Goal: Register for event/course

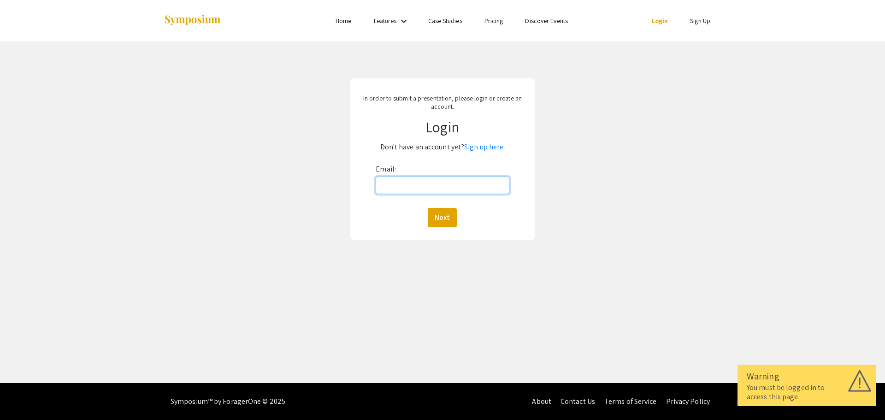
click at [405, 184] on input "Email:" at bounding box center [441, 185] width 133 height 18
type input "[EMAIL_ADDRESS][DOMAIN_NAME]"
click at [444, 222] on button "Next" at bounding box center [442, 217] width 29 height 19
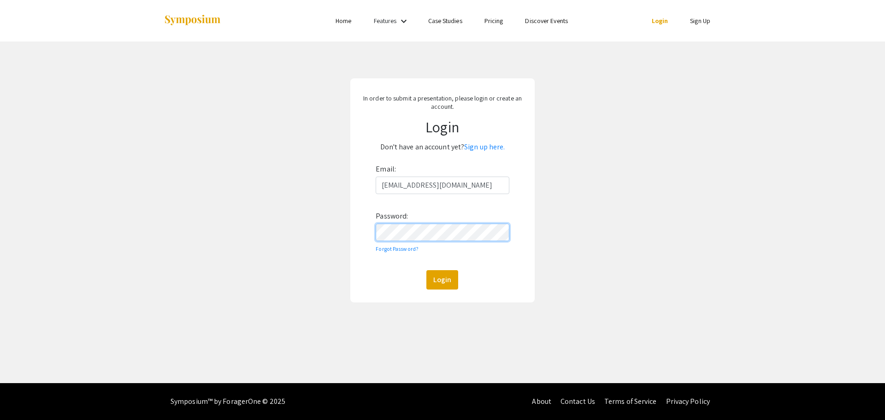
click button "Login" at bounding box center [442, 279] width 32 height 19
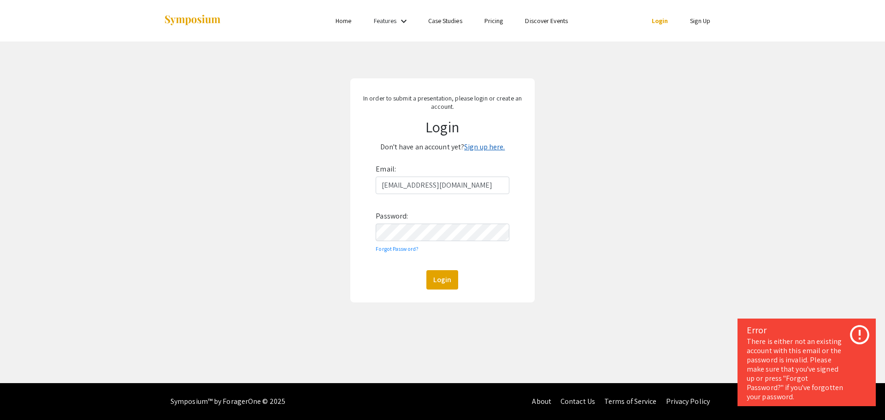
click at [483, 146] on link "Sign up here." at bounding box center [484, 147] width 41 height 10
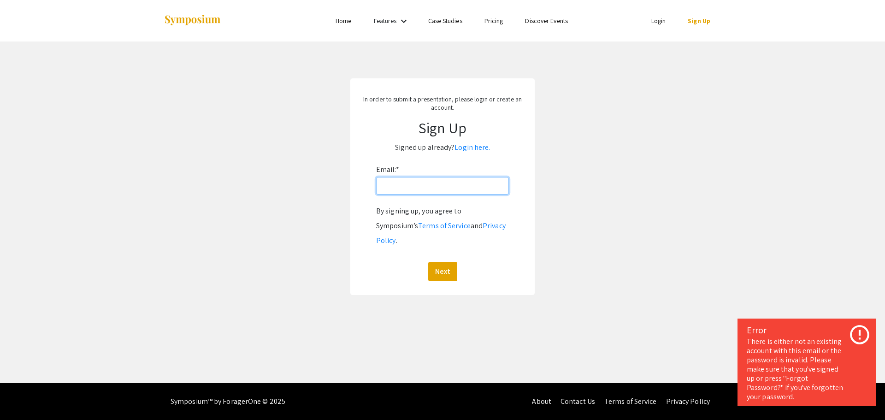
click at [446, 188] on input "Email: *" at bounding box center [442, 186] width 133 height 18
type input "[EMAIL_ADDRESS][DOMAIN_NAME]"
click at [445, 262] on button "Next" at bounding box center [442, 271] width 29 height 19
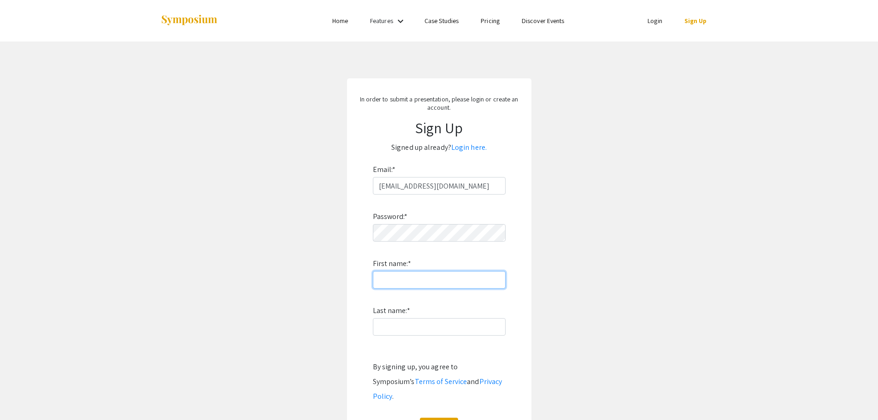
click at [440, 271] on input "First name: *" at bounding box center [439, 280] width 133 height 18
type input "Zoette"
type input "[PERSON_NAME]"
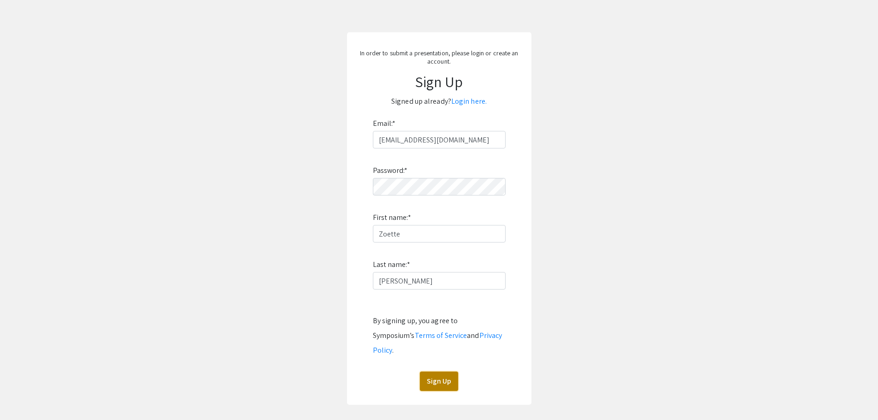
click at [447, 371] on button "Sign Up" at bounding box center [439, 380] width 38 height 19
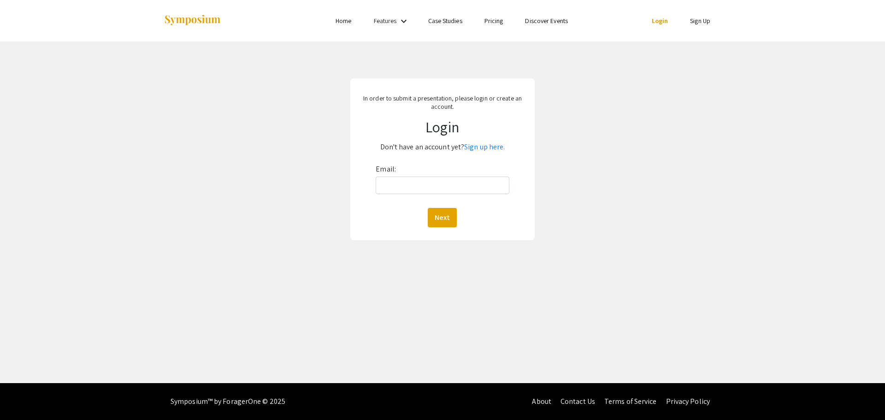
click at [402, 175] on div "Email: Next" at bounding box center [441, 194] width 133 height 65
click at [403, 178] on input "Email:" at bounding box center [441, 185] width 133 height 18
type input "[EMAIL_ADDRESS][DOMAIN_NAME]"
click at [434, 208] on button "Next" at bounding box center [442, 217] width 29 height 19
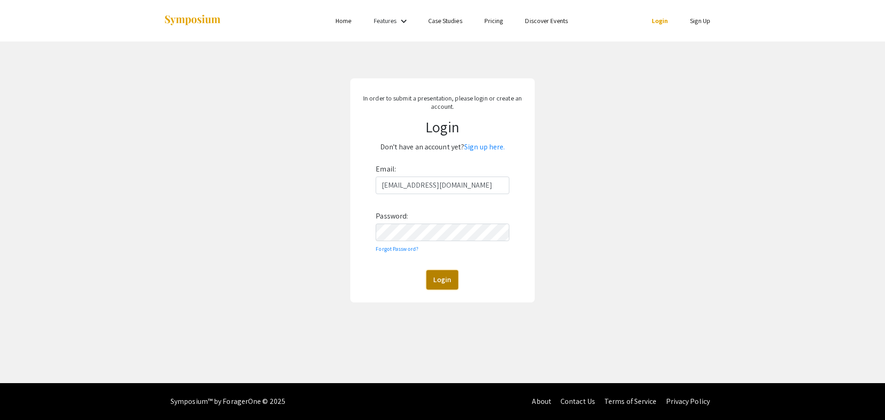
click at [440, 276] on button "Login" at bounding box center [442, 279] width 32 height 19
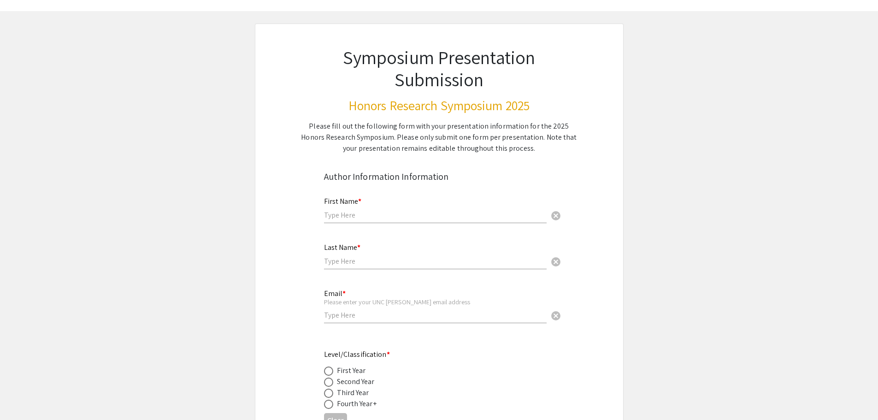
scroll to position [46, 0]
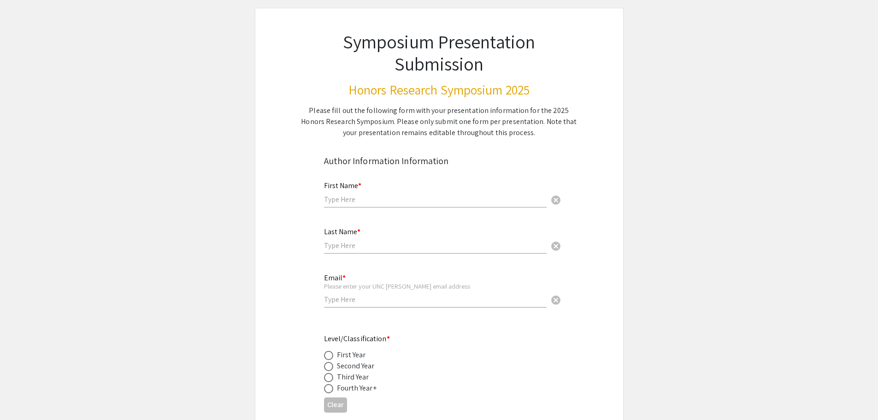
click at [370, 198] on input "text" at bounding box center [435, 199] width 223 height 10
type input "Zoette"
type input "[PERSON_NAME]"
type input "[EMAIL_ADDRESS][DOMAIN_NAME]"
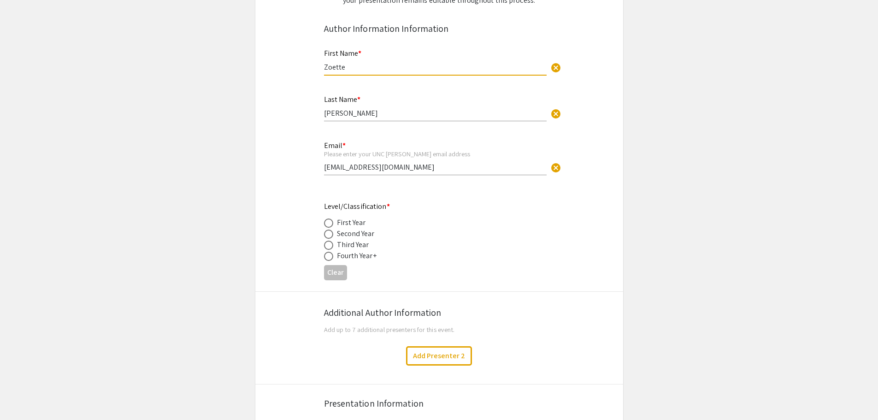
scroll to position [184, 0]
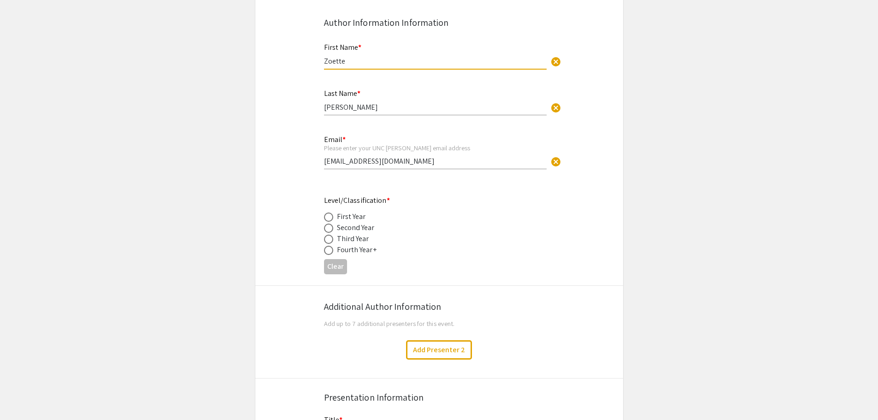
click at [330, 238] on span at bounding box center [328, 239] width 9 height 9
click at [330, 238] on input "radio" at bounding box center [328, 239] width 9 height 9
radio input "true"
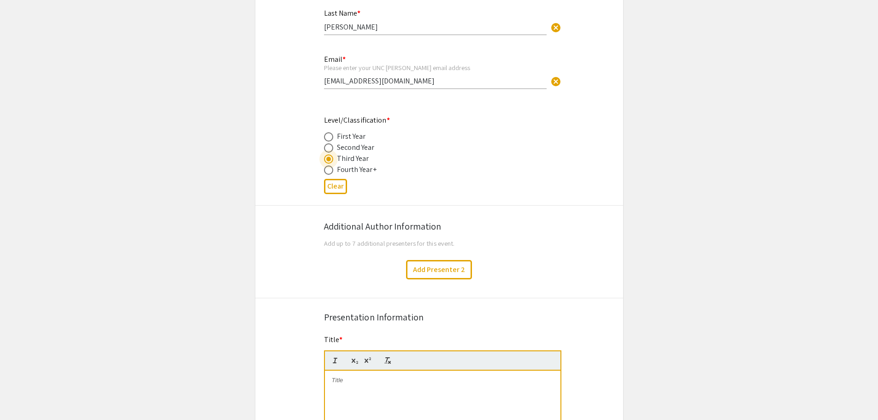
scroll to position [323, 0]
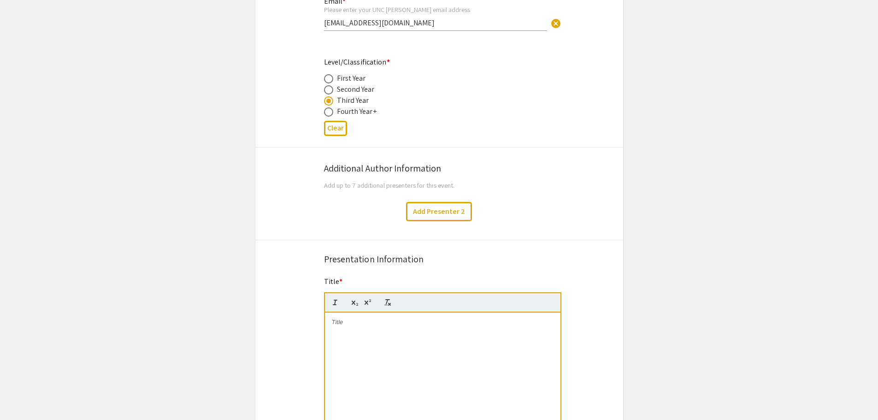
click at [350, 182] on span "Add up to 7 additional presenters for this event." at bounding box center [389, 185] width 131 height 9
drag, startPoint x: 346, startPoint y: 187, endPoint x: 404, endPoint y: 186, distance: 58.1
click at [404, 186] on span "Add up to 7 additional presenters for this event." at bounding box center [389, 185] width 131 height 9
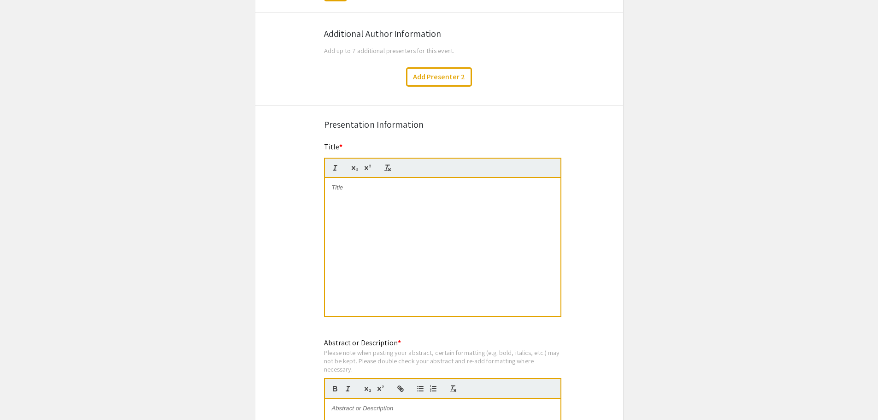
scroll to position [461, 0]
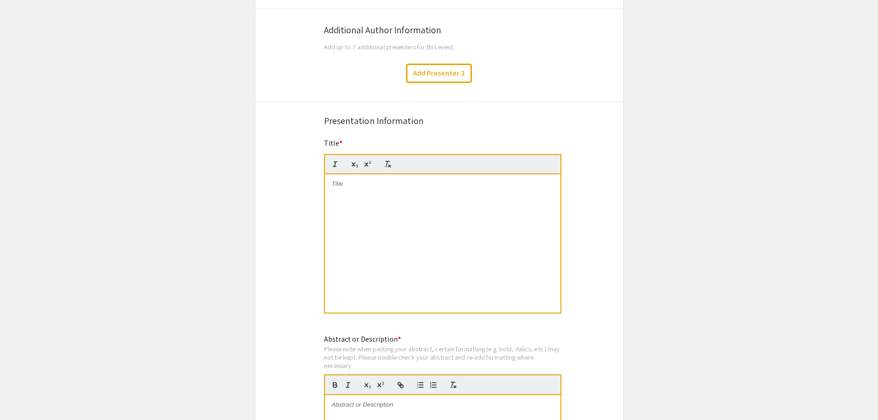
click at [364, 189] on div at bounding box center [442, 243] width 235 height 138
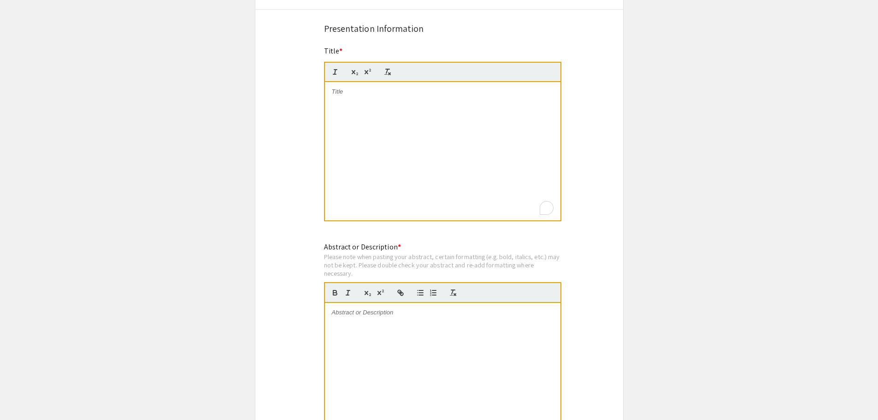
click at [358, 327] on div at bounding box center [442, 372] width 235 height 138
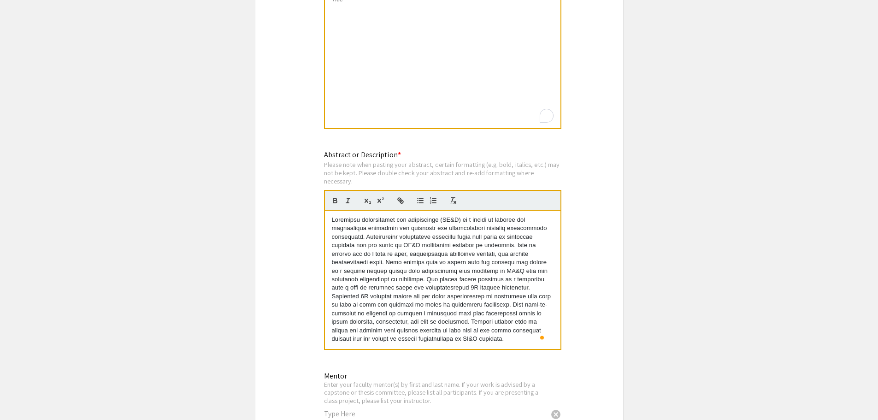
scroll to position [0, 0]
click at [415, 82] on div "To enrich screen reader interactions, please activate Accessibility in Grammarl…" at bounding box center [442, 59] width 235 height 138
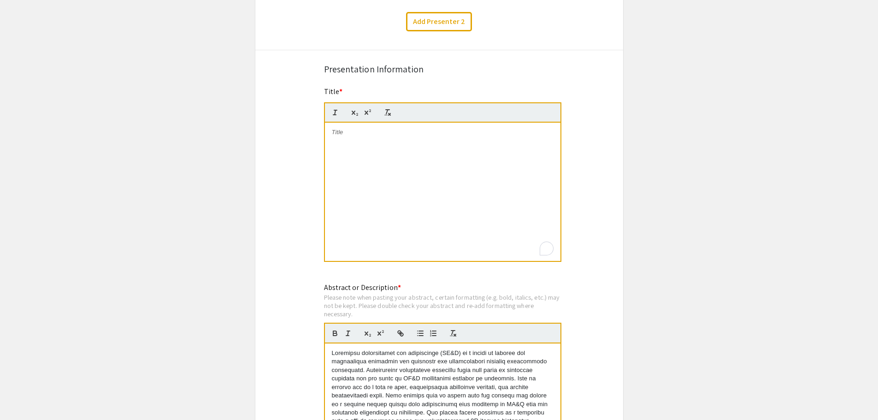
scroll to position [507, 0]
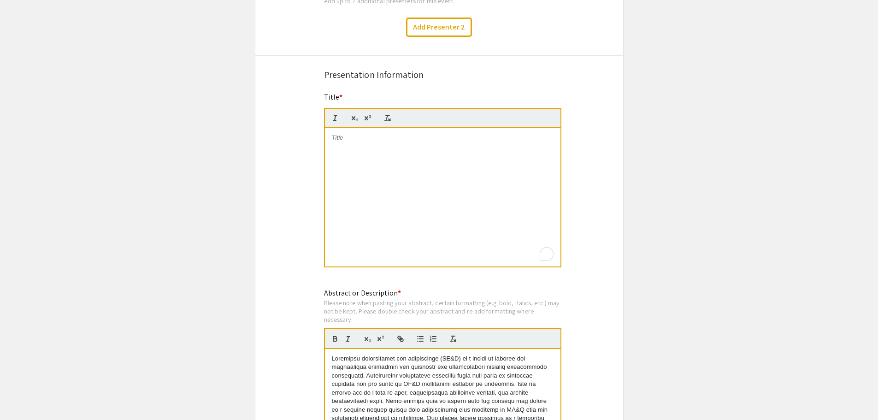
click at [337, 142] on div "To enrich screen reader interactions, please activate Accessibility in Grammarl…" at bounding box center [442, 197] width 235 height 138
click at [373, 166] on div "To enrich screen reader interactions, please activate Accessibility in Grammarl…" at bounding box center [442, 197] width 235 height 138
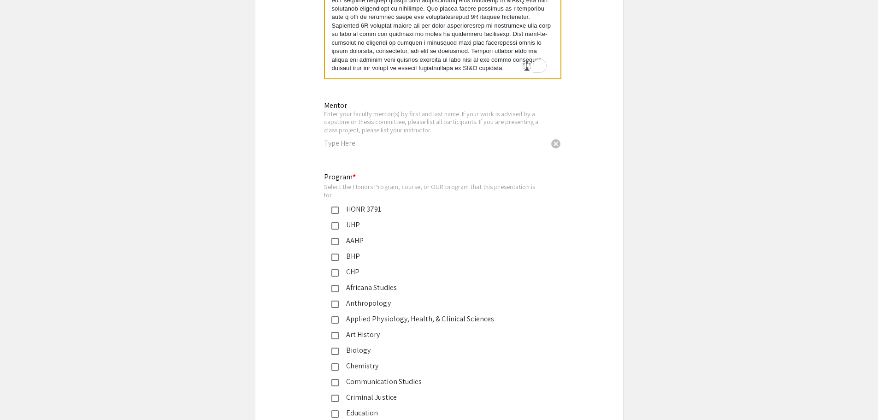
scroll to position [921, 0]
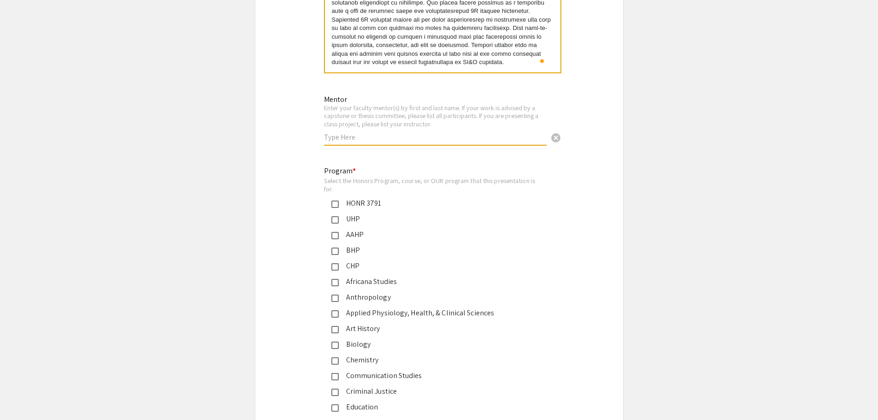
click at [398, 135] on input "text" at bounding box center [435, 137] width 223 height 10
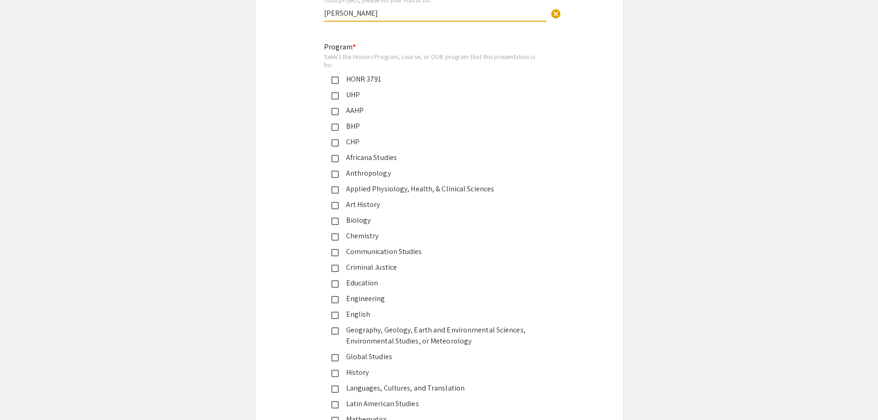
scroll to position [1060, 0]
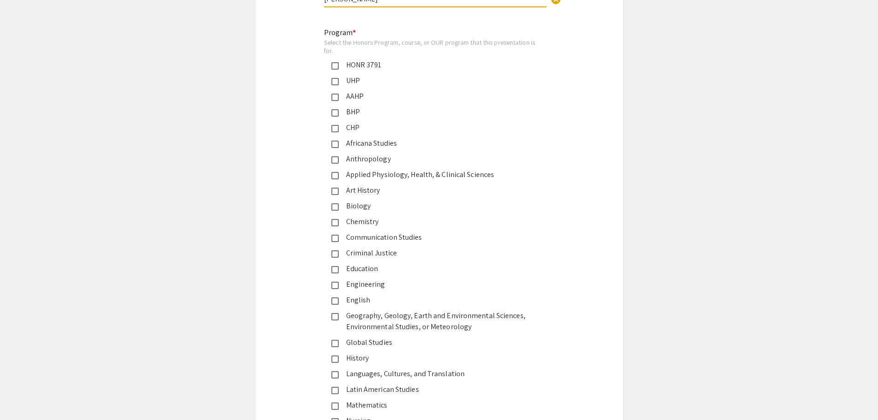
type input "[PERSON_NAME]"
click at [333, 282] on mat-pseudo-checkbox at bounding box center [334, 285] width 7 height 7
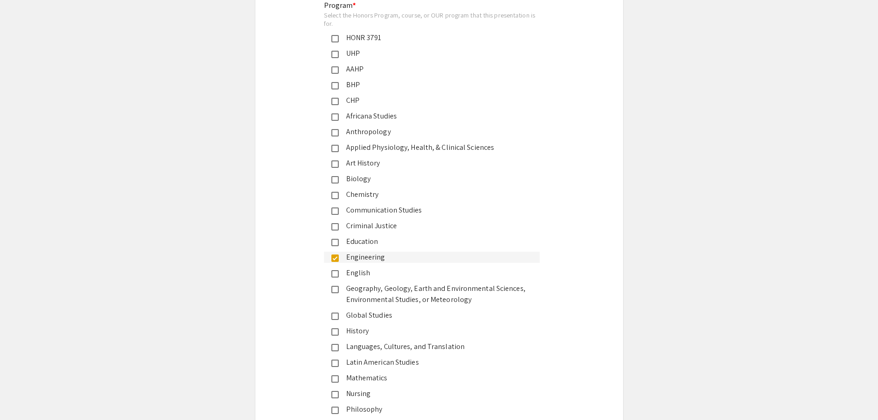
scroll to position [921, 0]
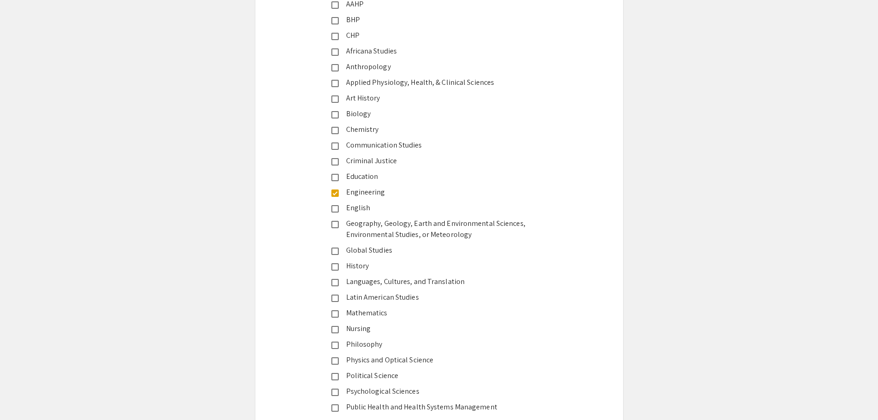
click at [337, 190] on mat-pseudo-checkbox at bounding box center [334, 192] width 7 height 7
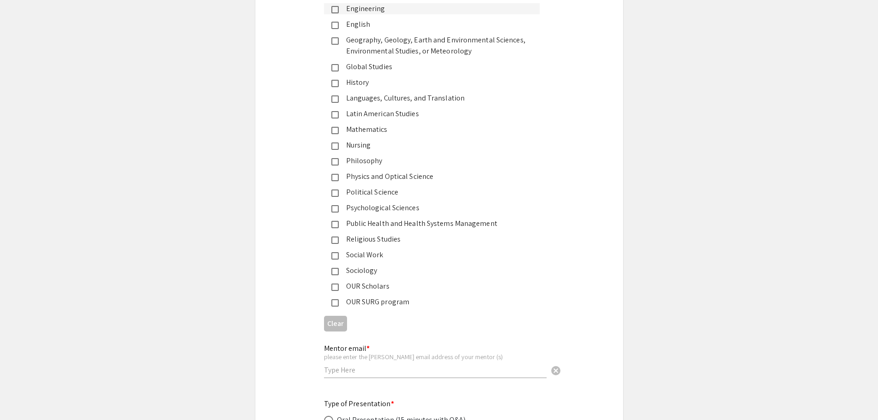
scroll to position [1336, 0]
click at [334, 283] on mat-pseudo-checkbox at bounding box center [334, 285] width 7 height 7
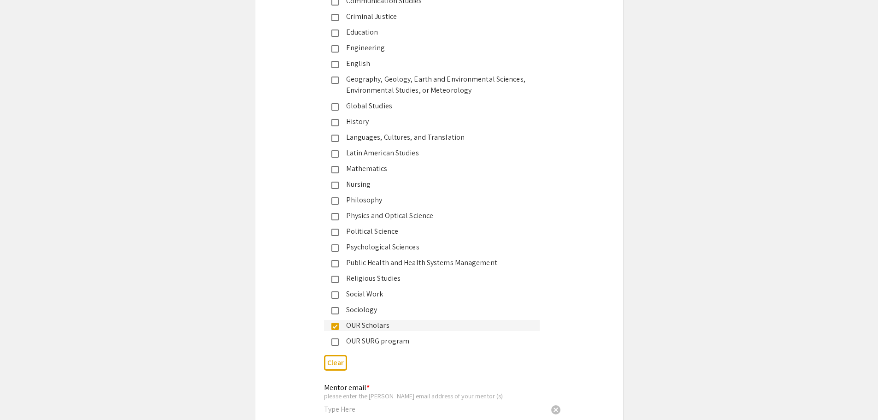
scroll to position [1198, 0]
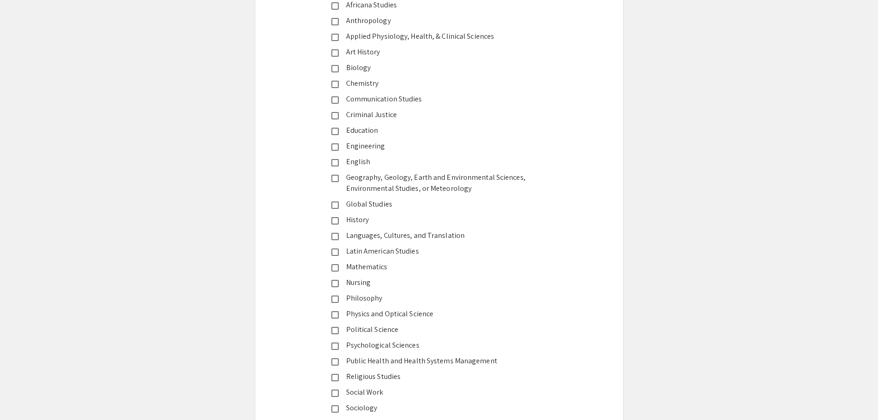
click at [335, 150] on mat-pseudo-checkbox at bounding box center [334, 146] width 7 height 7
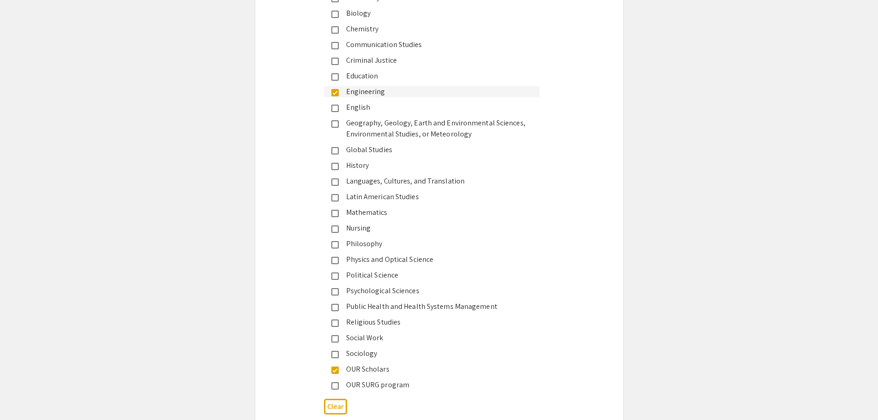
scroll to position [1336, 0]
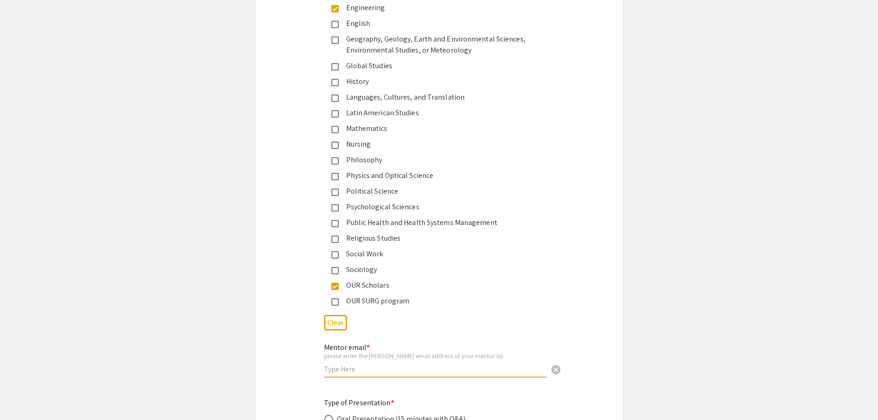
click at [362, 364] on input "text" at bounding box center [435, 369] width 223 height 10
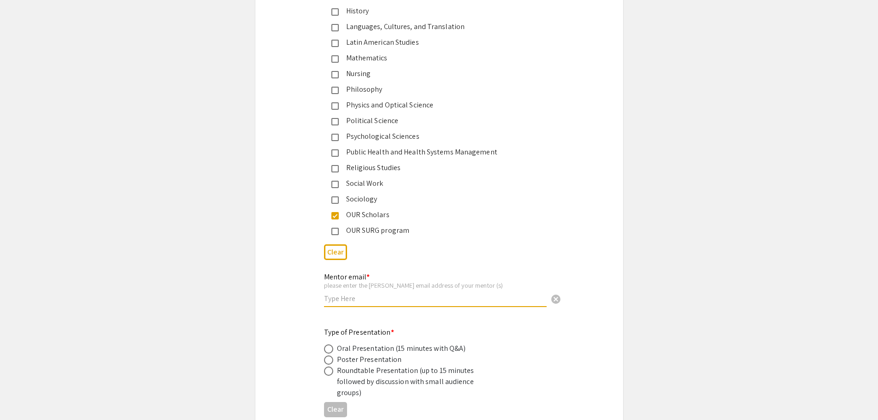
scroll to position [1428, 0]
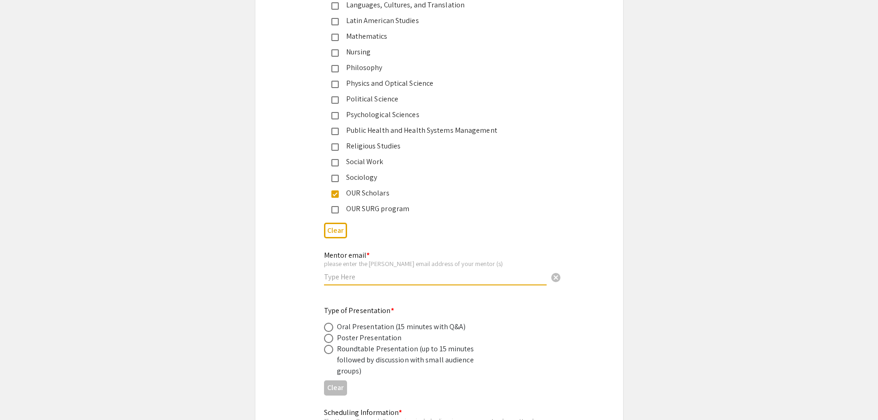
paste input "[PERSON_NAME][EMAIL_ADDRESS][PERSON_NAME][DOMAIN_NAME]"
type input "[PERSON_NAME][EMAIL_ADDRESS][PERSON_NAME][DOMAIN_NAME]"
click at [327, 340] on span at bounding box center [328, 338] width 9 height 9
click at [327, 340] on input "radio" at bounding box center [328, 338] width 9 height 9
radio input "true"
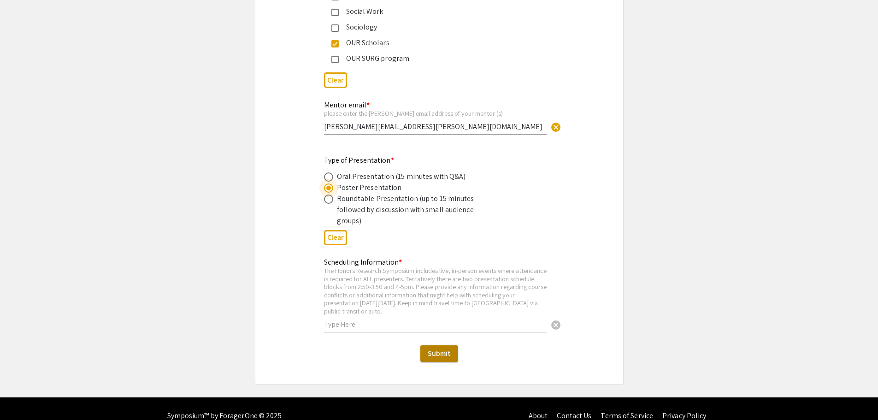
scroll to position [1582, 0]
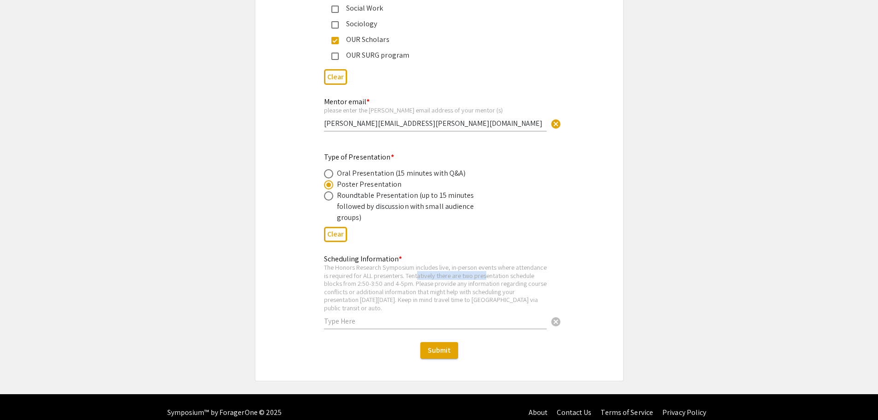
drag, startPoint x: 452, startPoint y: 264, endPoint x: 521, endPoint y: 264, distance: 68.7
click at [521, 264] on div "The Honors Research Symposium includes live, in-person events where attendance …" at bounding box center [435, 287] width 223 height 49
drag, startPoint x: 388, startPoint y: 274, endPoint x: 412, endPoint y: 276, distance: 23.7
click at [412, 276] on div "The Honors Research Symposium includes live, in-person events where attendance …" at bounding box center [435, 287] width 223 height 49
drag, startPoint x: 421, startPoint y: 276, endPoint x: 442, endPoint y: 276, distance: 21.2
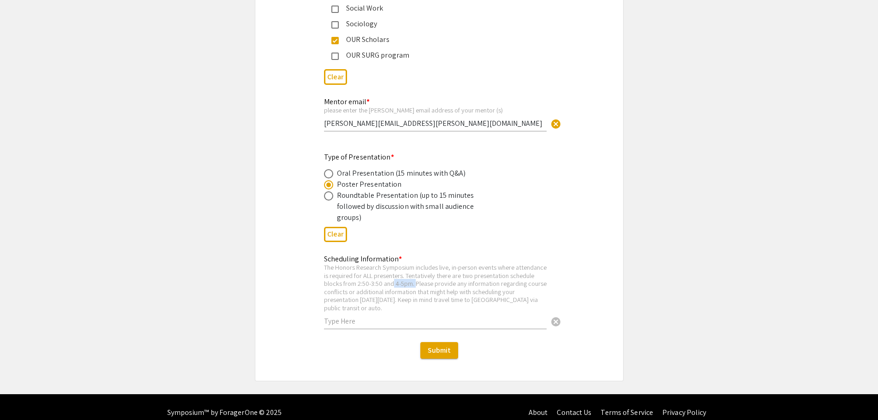
click at [442, 276] on div "The Honors Research Symposium includes live, in-person events where attendance …" at bounding box center [435, 287] width 223 height 49
drag, startPoint x: 383, startPoint y: 274, endPoint x: 409, endPoint y: 275, distance: 25.8
click at [409, 275] on div "The Honors Research Symposium includes live, in-person events where attendance …" at bounding box center [435, 287] width 223 height 49
drag, startPoint x: 404, startPoint y: 257, endPoint x: 497, endPoint y: 260, distance: 92.6
click at [497, 263] on div "The Honors Research Symposium includes live, in-person events where attendance …" at bounding box center [435, 287] width 223 height 49
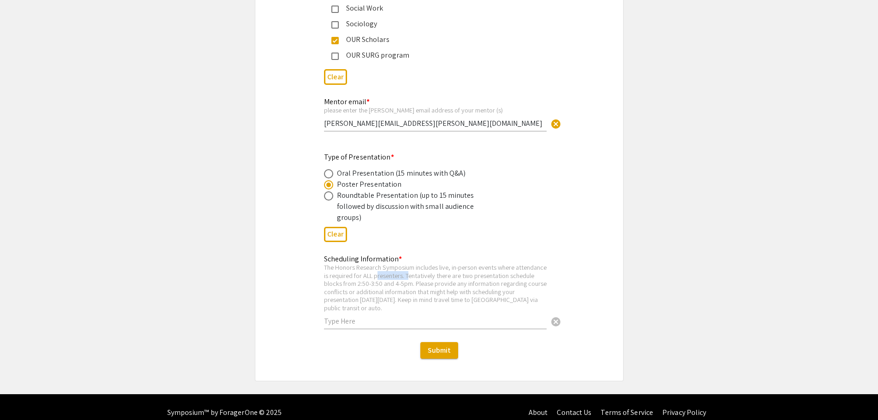
drag, startPoint x: 411, startPoint y: 264, endPoint x: 442, endPoint y: 264, distance: 30.9
click at [442, 264] on div "The Honors Research Symposium includes live, in-person events where attendance …" at bounding box center [435, 287] width 223 height 49
click at [355, 316] on input "text" at bounding box center [435, 321] width 223 height 10
click at [347, 316] on input "text" at bounding box center [435, 321] width 223 height 10
click at [375, 316] on input "Course conflicts: 12:20pm-1:10pm" at bounding box center [435, 321] width 223 height 10
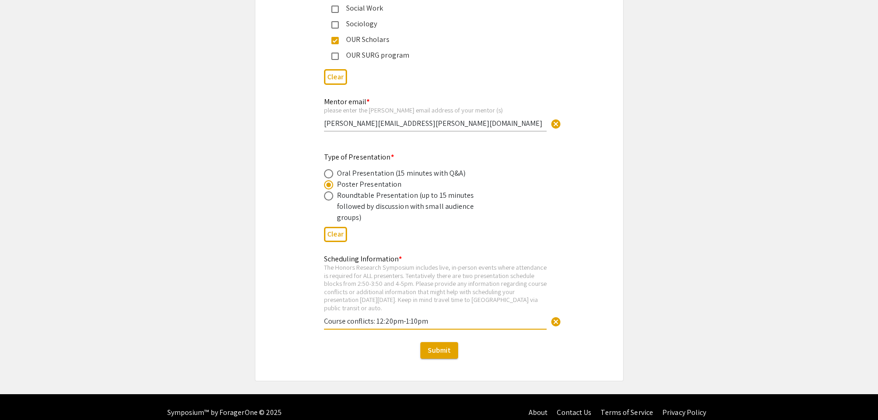
click at [379, 316] on input "Course conflicts: 12:20pm-1:10pm" at bounding box center [435, 321] width 223 height 10
click at [377, 316] on input "Course conflicts: 12:20pm-1:10pm" at bounding box center [435, 321] width 223 height 10
click at [375, 316] on input "Course conflicts: 12:20pm-1:10pm" at bounding box center [435, 321] width 223 height 10
click at [426, 316] on input "Course conflicts: 12:20pm-1:10pm" at bounding box center [435, 321] width 223 height 10
click at [375, 316] on input "Course conflicts: 12:20pm-1:10pm" at bounding box center [435, 321] width 223 height 10
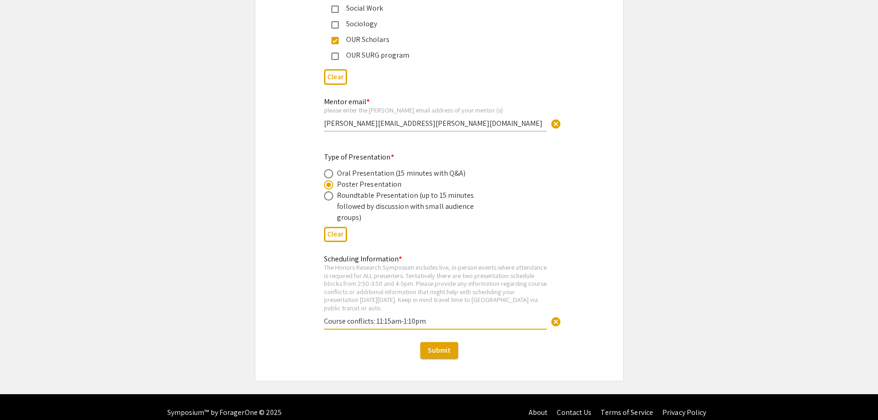
click at [437, 316] on input "Course conflicts: 11:15am-1:10pm" at bounding box center [435, 321] width 223 height 10
click at [487, 316] on input "Course conflicts: 11:15am-1:10pm, 2:30pm-3:45pm. I'm willing to relinquish any …" at bounding box center [435, 321] width 223 height 10
type input "Course conflicts: 11:15am-1:10pm, 2:30pm-3:45pm. I'm willing to relinquish any …"
click at [454, 283] on div "The Honors Research Symposium includes live, in-person events where attendance …" at bounding box center [435, 287] width 223 height 49
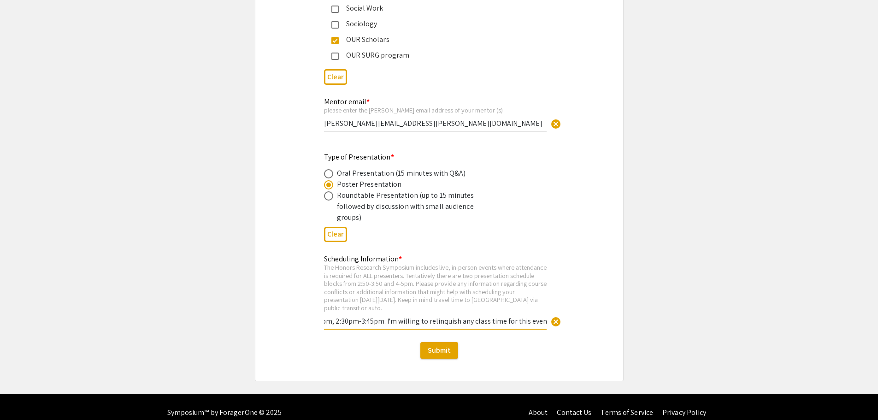
scroll to position [0, 0]
click at [411, 300] on div "The Honors Research Symposium includes live, in-person events where attendance …" at bounding box center [435, 287] width 223 height 49
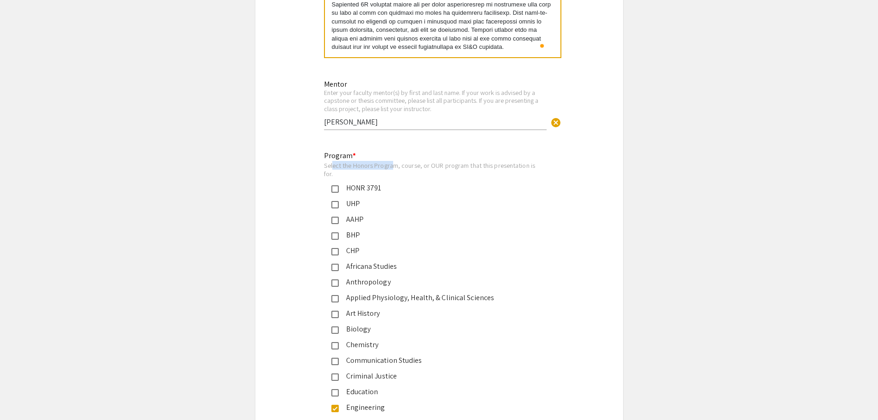
drag, startPoint x: 332, startPoint y: 167, endPoint x: 393, endPoint y: 165, distance: 61.3
click at [393, 165] on div "Select the Honors Program, course, or OUR program that this presentation is for." at bounding box center [432, 169] width 216 height 16
drag, startPoint x: 401, startPoint y: 165, endPoint x: 421, endPoint y: 165, distance: 19.8
click at [421, 165] on div "Select the Honors Program, course, or OUR program that this presentation is for." at bounding box center [432, 169] width 216 height 16
drag, startPoint x: 430, startPoint y: 165, endPoint x: 465, endPoint y: 168, distance: 35.6
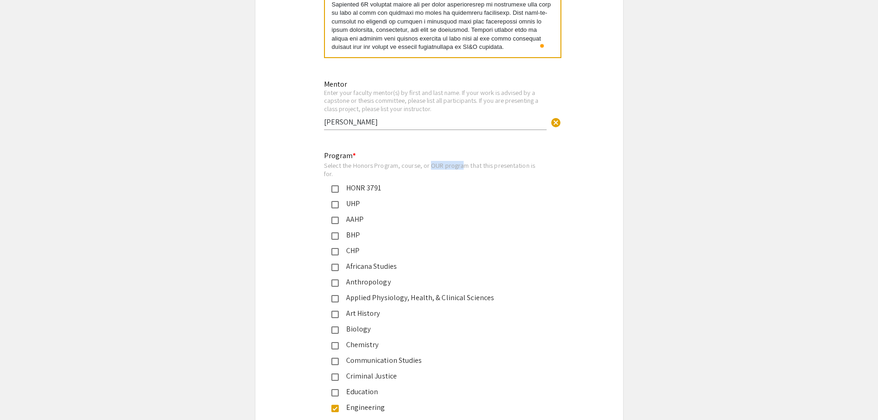
click at [465, 168] on div "Select the Honors Program, course, or OUR program that this presentation is for." at bounding box center [432, 169] width 216 height 16
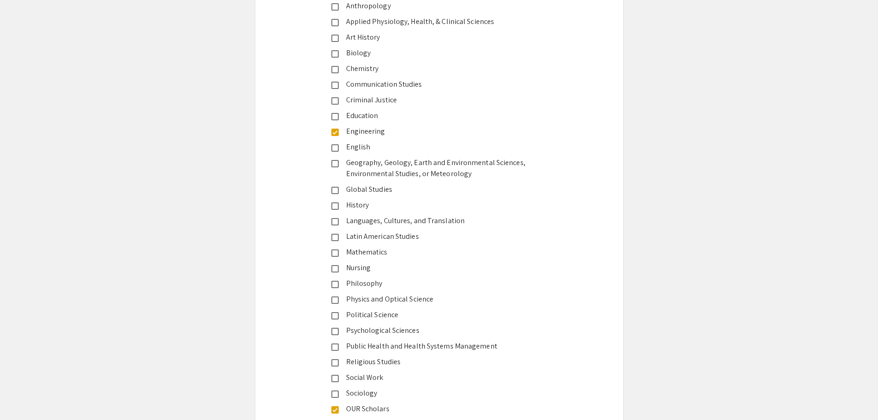
scroll to position [1213, 0]
click at [338, 130] on mat-pseudo-checkbox at bounding box center [334, 131] width 7 height 7
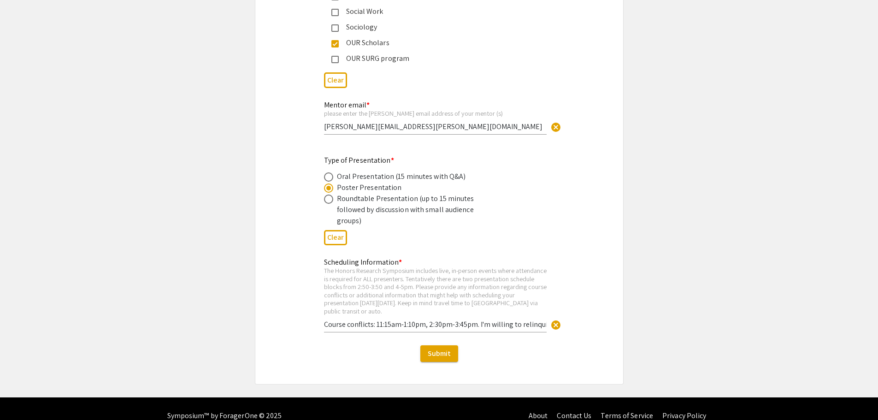
scroll to position [1582, 0]
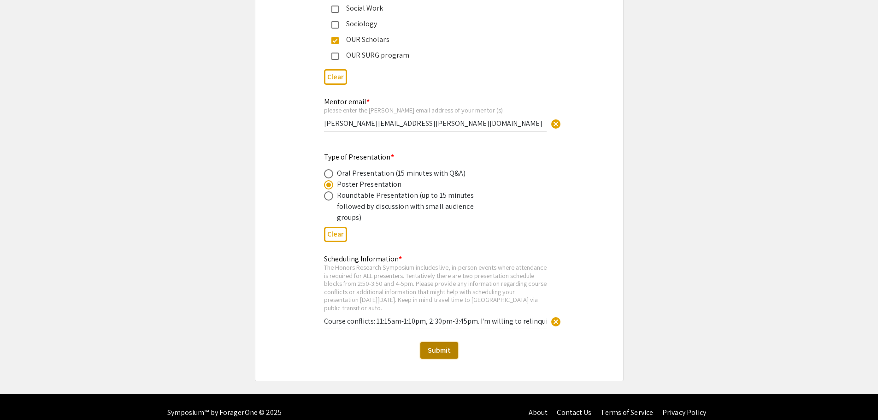
click at [436, 345] on span "Submit" at bounding box center [439, 350] width 23 height 10
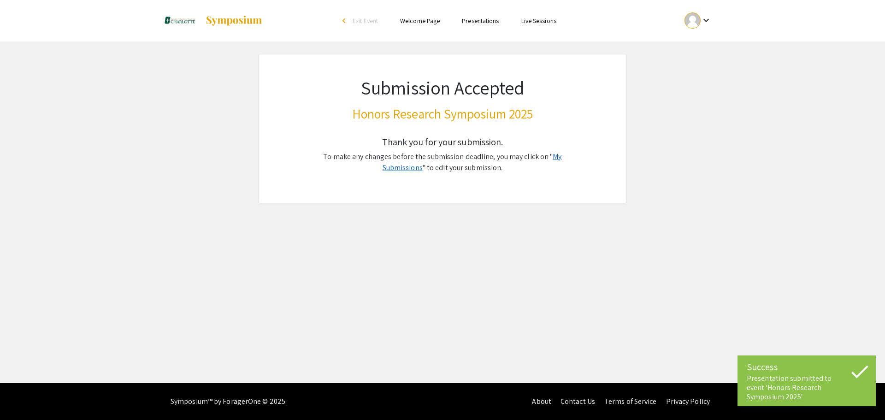
click at [542, 154] on link "My Submissions" at bounding box center [471, 162] width 179 height 21
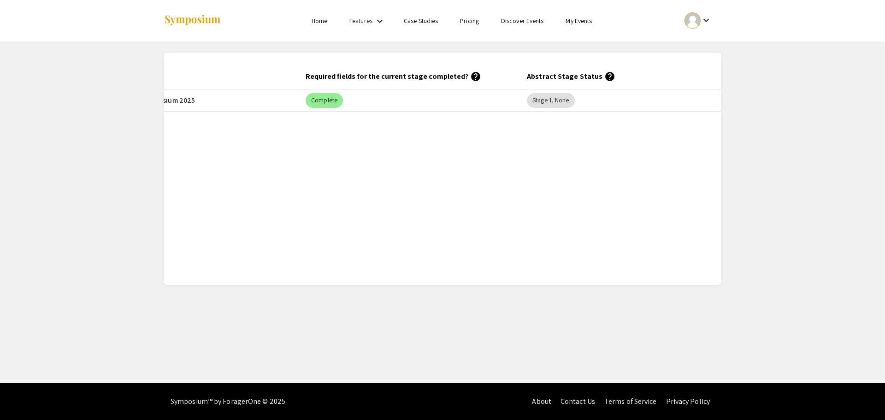
scroll to position [0, 380]
click at [539, 100] on mat-chip "Stage 1, None" at bounding box center [530, 100] width 47 height 15
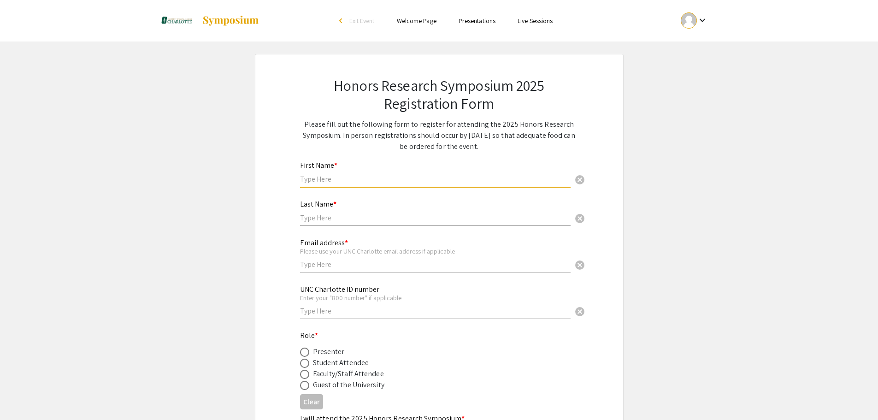
click at [312, 179] on input "text" at bounding box center [435, 179] width 270 height 10
type input "Zoette"
type input "[PERSON_NAME]"
type input "7204217146"
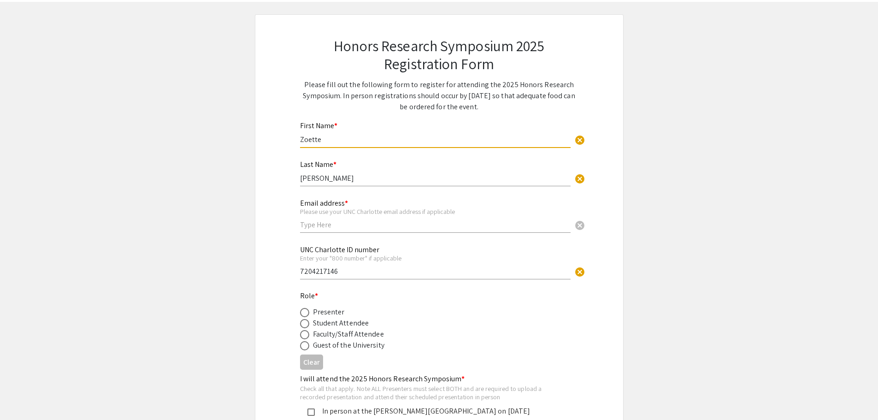
scroll to position [92, 0]
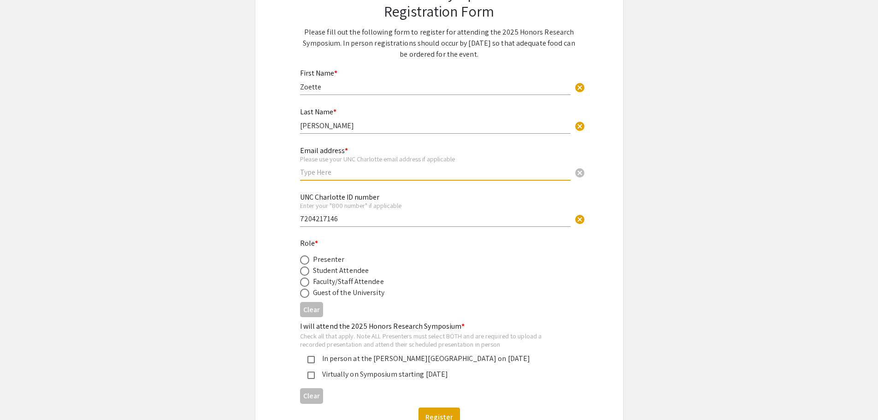
click at [335, 172] on input "text" at bounding box center [435, 172] width 270 height 10
type input "[EMAIL_ADDRESS][DOMAIN_NAME]"
click at [370, 178] on div "Email address * Please use your UNC Charlotte email address if applicable zfran…" at bounding box center [435, 158] width 270 height 43
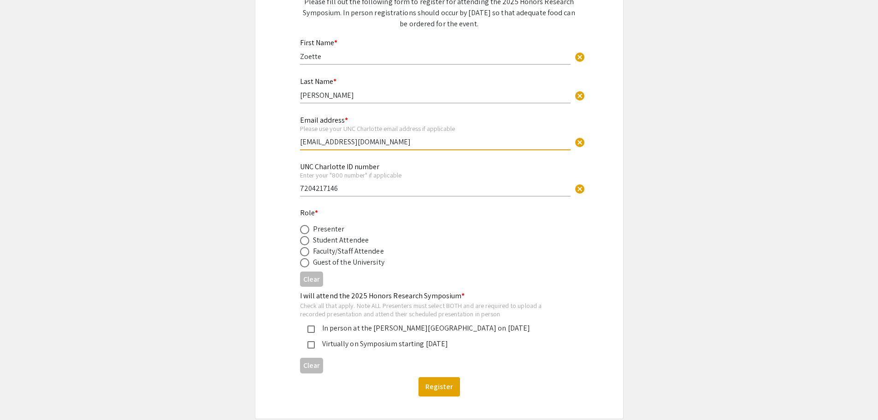
scroll to position [138, 0]
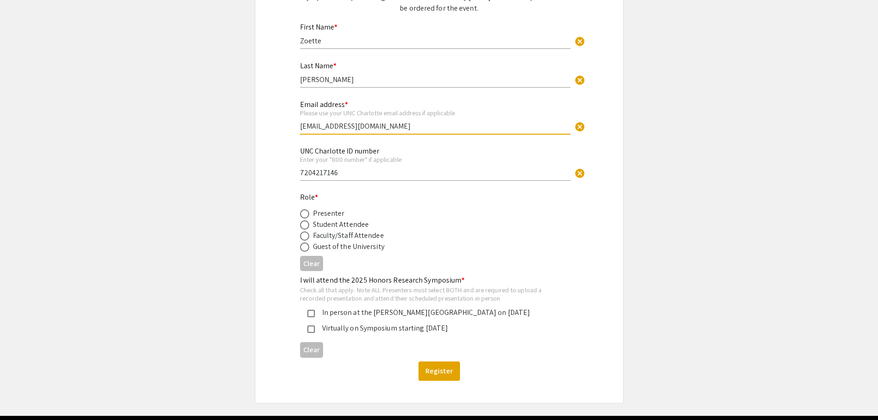
click at [321, 205] on div "Role * Presenter Student Attendee Faculty/Staff Attendee Guest of the University" at bounding box center [432, 222] width 264 height 60
drag, startPoint x: 313, startPoint y: 212, endPoint x: 337, endPoint y: 216, distance: 24.8
click at [337, 216] on div "Presenter" at bounding box center [329, 213] width 32 height 11
click at [341, 216] on div "Presenter" at bounding box center [329, 213] width 32 height 11
click at [304, 213] on span at bounding box center [304, 213] width 9 height 9
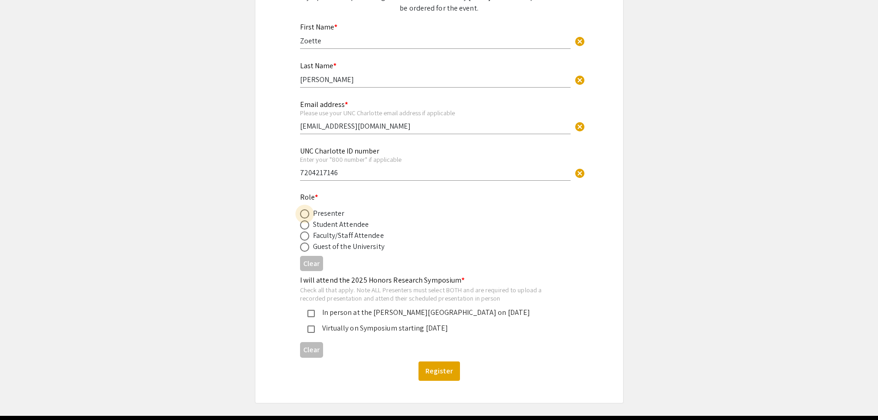
click at [304, 213] on input "radio" at bounding box center [304, 213] width 9 height 9
radio input "true"
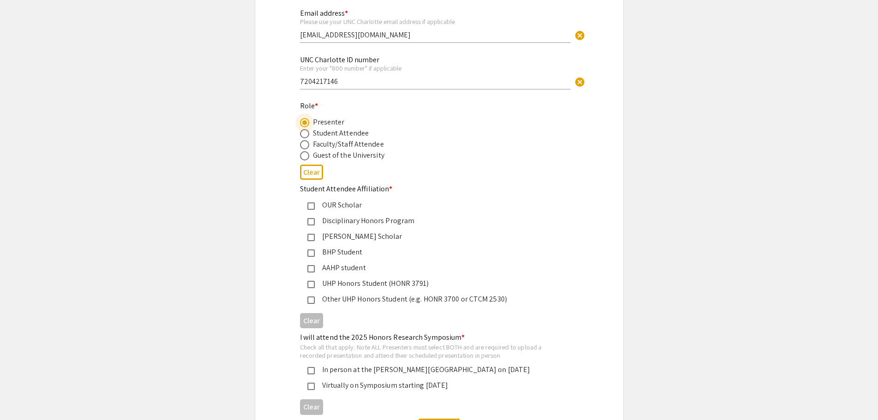
scroll to position [230, 0]
click at [313, 205] on mat-pseudo-checkbox at bounding box center [310, 204] width 7 height 7
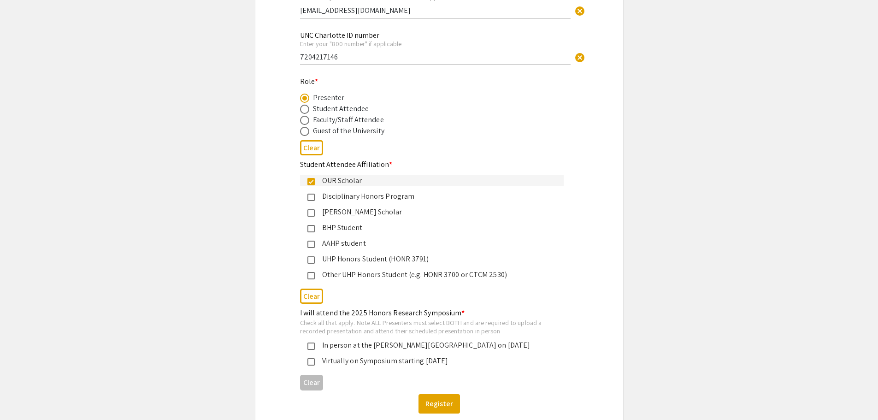
scroll to position [319, 0]
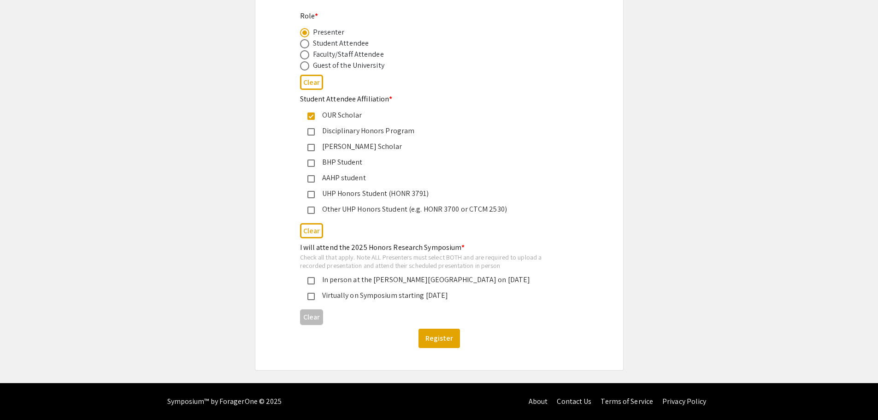
click at [312, 279] on mat-pseudo-checkbox at bounding box center [310, 280] width 7 height 7
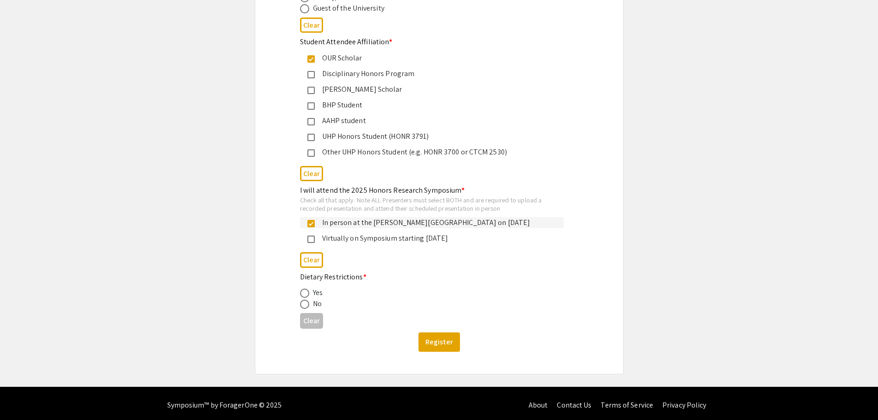
scroll to position [380, 0]
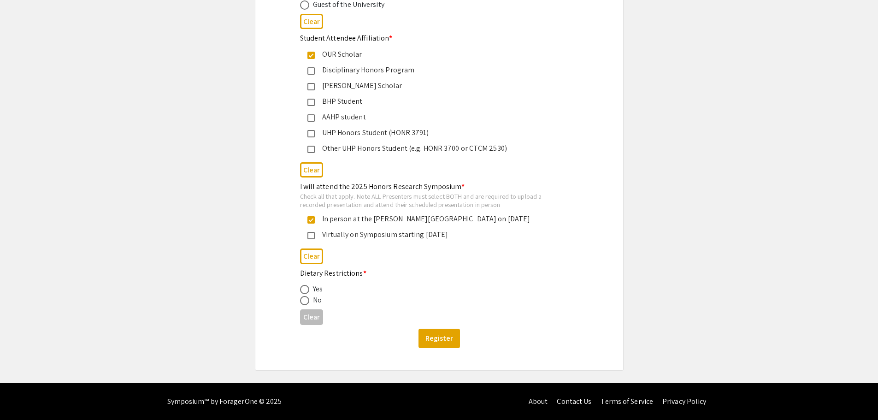
click at [302, 299] on span at bounding box center [304, 300] width 9 height 9
click at [302, 299] on input "radio" at bounding box center [304, 300] width 9 height 9
radio input "true"
click at [441, 333] on button "Register" at bounding box center [438, 338] width 41 height 19
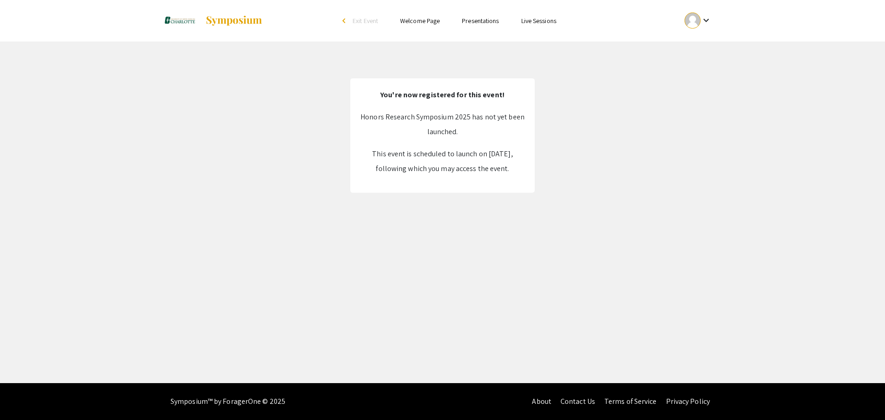
click at [489, 23] on link "Presentations" at bounding box center [480, 21] width 37 height 8
